Goal: Transaction & Acquisition: Purchase product/service

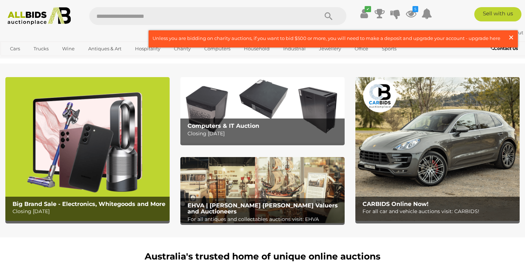
click at [514, 36] on button "× Close" at bounding box center [512, 38] width 10 height 9
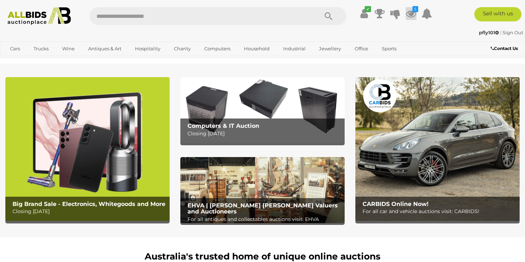
click at [410, 12] on icon at bounding box center [410, 13] width 11 height 13
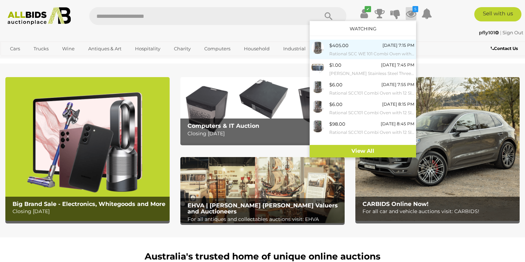
click at [378, 50] on small "Rational SCC WE 101 Combi Oven with 10 Slot Cooling Rack Stand" at bounding box center [371, 54] width 85 height 8
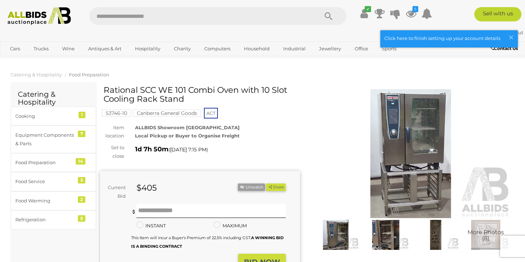
scroll to position [0, 0]
click at [413, 10] on icon "5" at bounding box center [415, 9] width 6 height 6
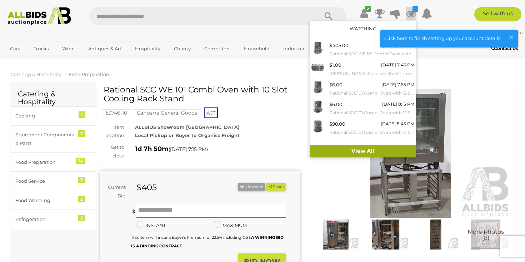
click at [372, 150] on link "View All" at bounding box center [362, 151] width 106 height 12
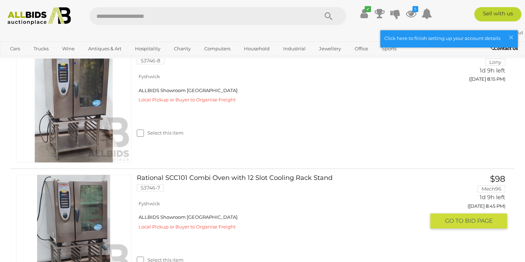
scroll to position [520, 0]
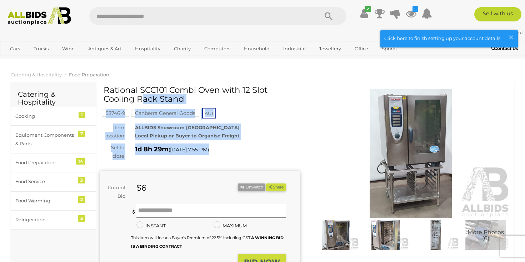
drag, startPoint x: 226, startPoint y: 154, endPoint x: 105, endPoint y: 88, distance: 137.6
click at [105, 88] on div "Rational SCC101 Combi Oven with 12 Slot Cooling Rack Stand 53746-9 ACT Item loc…" at bounding box center [200, 208] width 200 height 245
click at [105, 88] on h1 "Rational SCC101 Combi Oven with 12 Slot Cooling Rack Stand" at bounding box center [200, 95] width 194 height 18
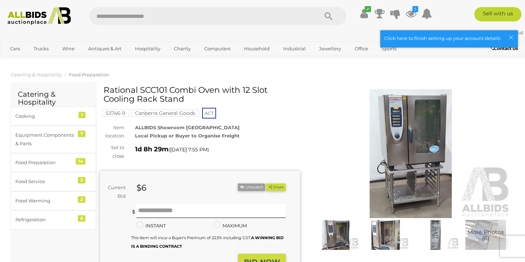
click at [385, 240] on img at bounding box center [385, 235] width 46 height 30
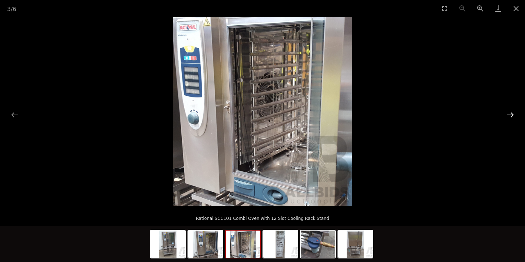
click at [512, 117] on button "Next slide" at bounding box center [509, 115] width 15 height 14
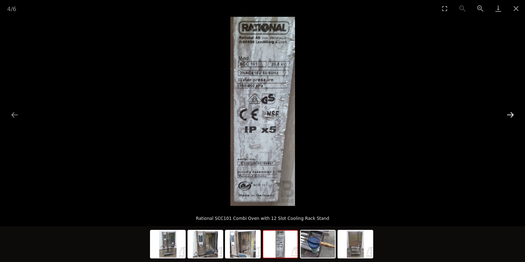
click at [512, 117] on button "Next slide" at bounding box center [509, 115] width 15 height 14
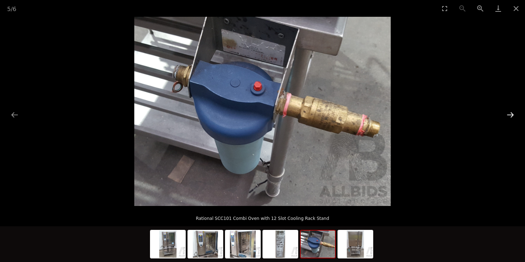
click at [512, 117] on button "Next slide" at bounding box center [509, 115] width 15 height 14
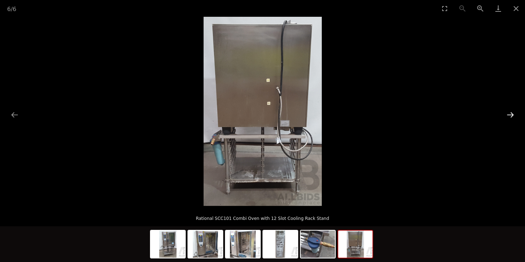
click at [512, 117] on button "Next slide" at bounding box center [509, 115] width 15 height 14
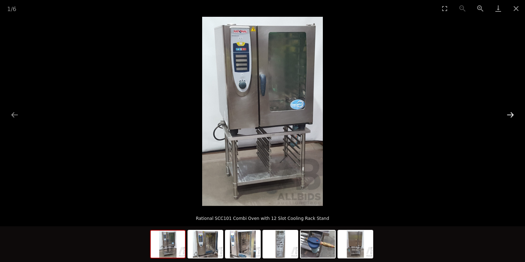
click at [512, 117] on button "Next slide" at bounding box center [509, 115] width 15 height 14
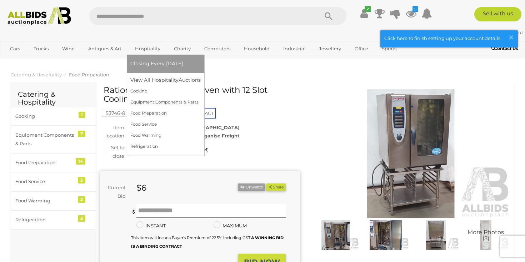
click at [145, 47] on link "Hospitality" at bounding box center [147, 49] width 35 height 12
click at [146, 80] on link "View All Hospitality Auctions" at bounding box center [167, 80] width 74 height 11
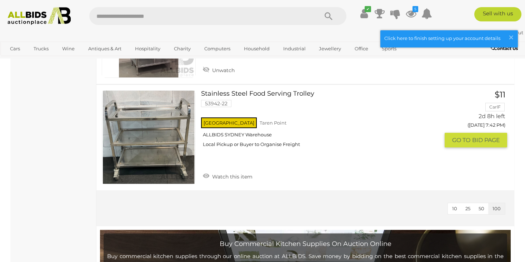
scroll to position [2753, 0]
